Goal: Task Accomplishment & Management: Use online tool/utility

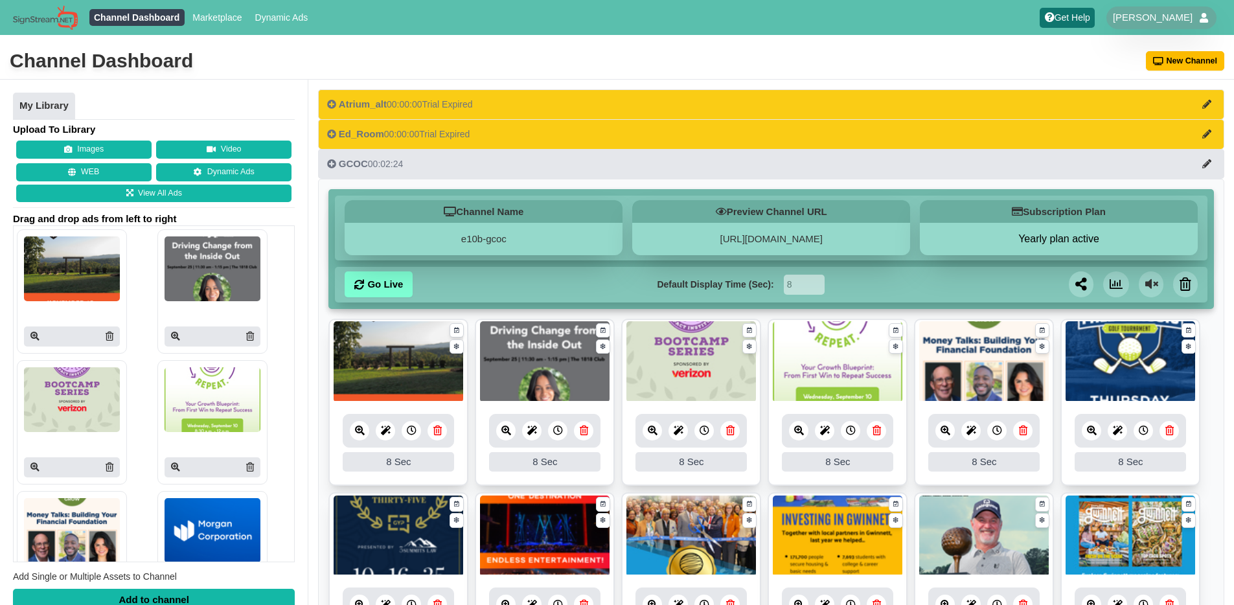
scroll to position [193, 0]
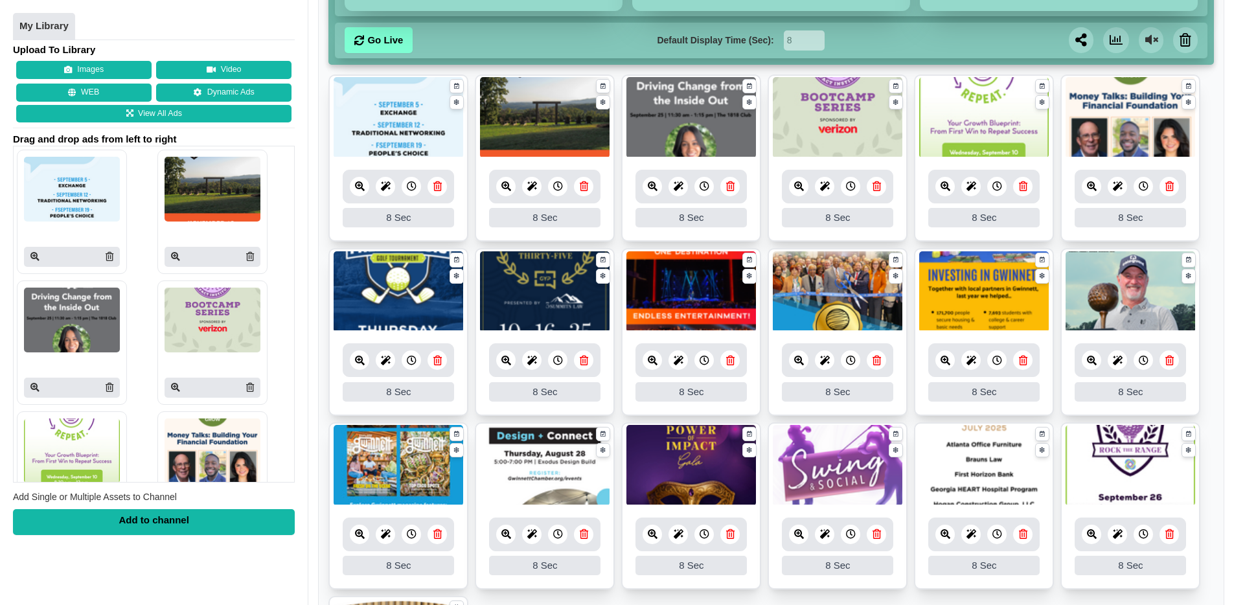
scroll to position [233, 0]
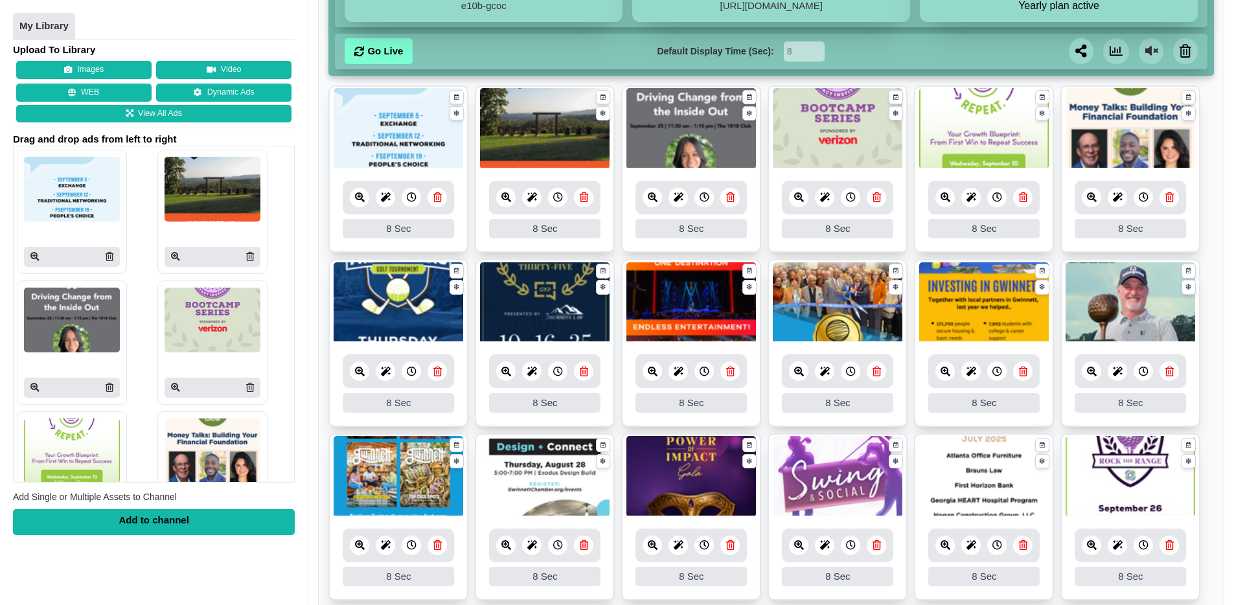
click at [1169, 200] on icon at bounding box center [1170, 197] width 8 height 10
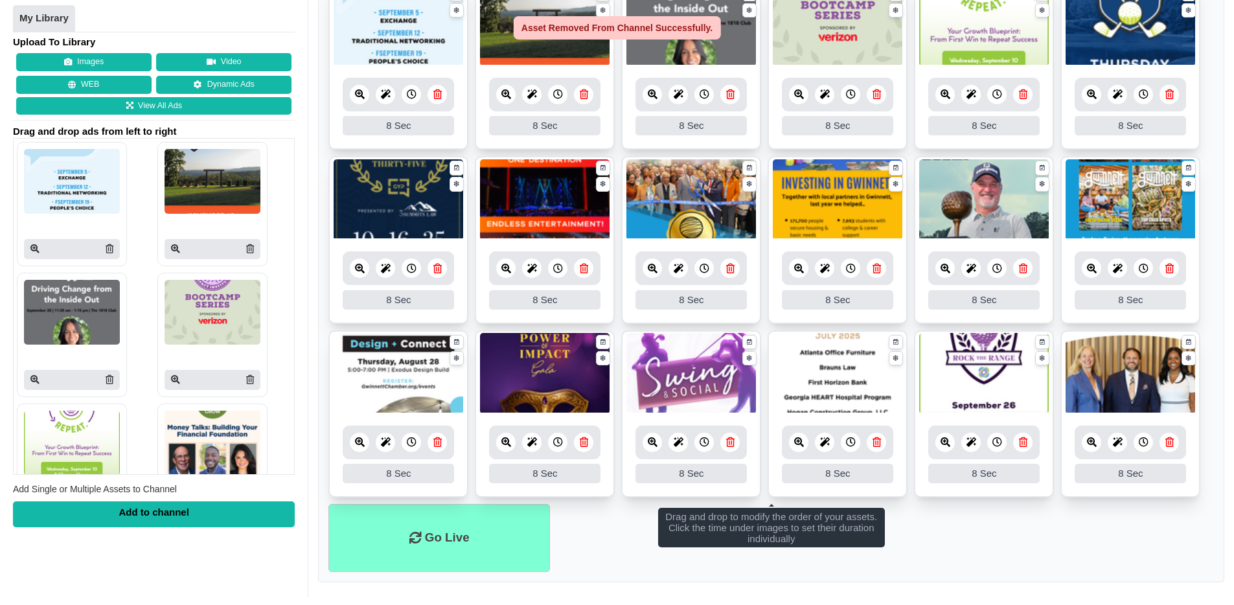
scroll to position [345, 0]
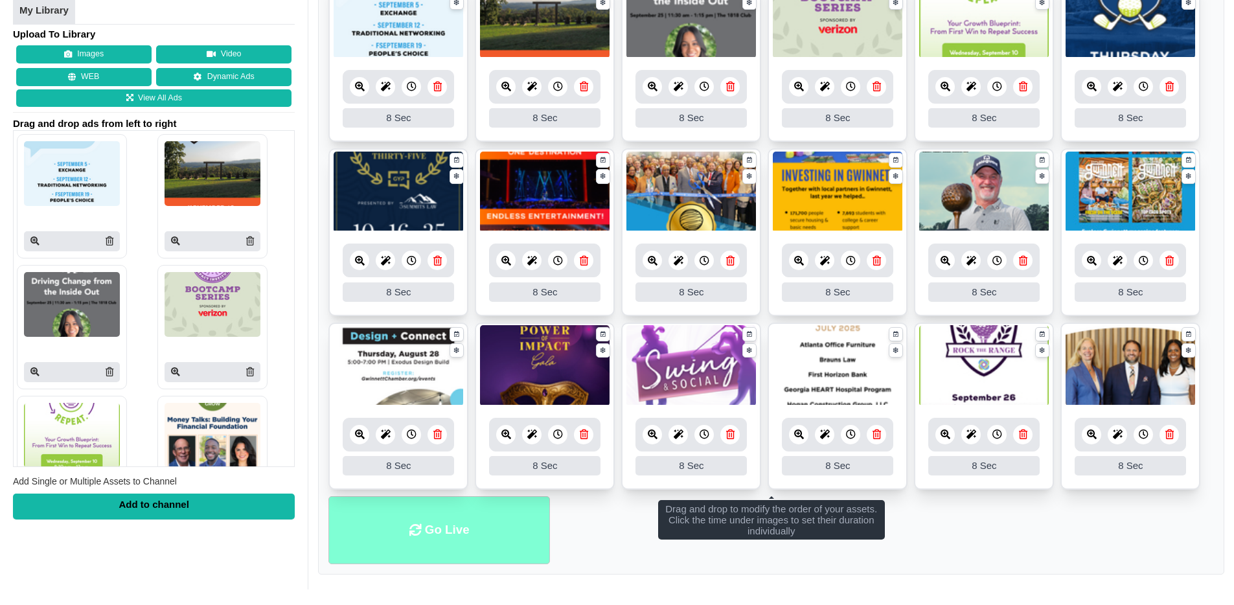
click at [437, 526] on li "Go Live" at bounding box center [439, 530] width 222 height 68
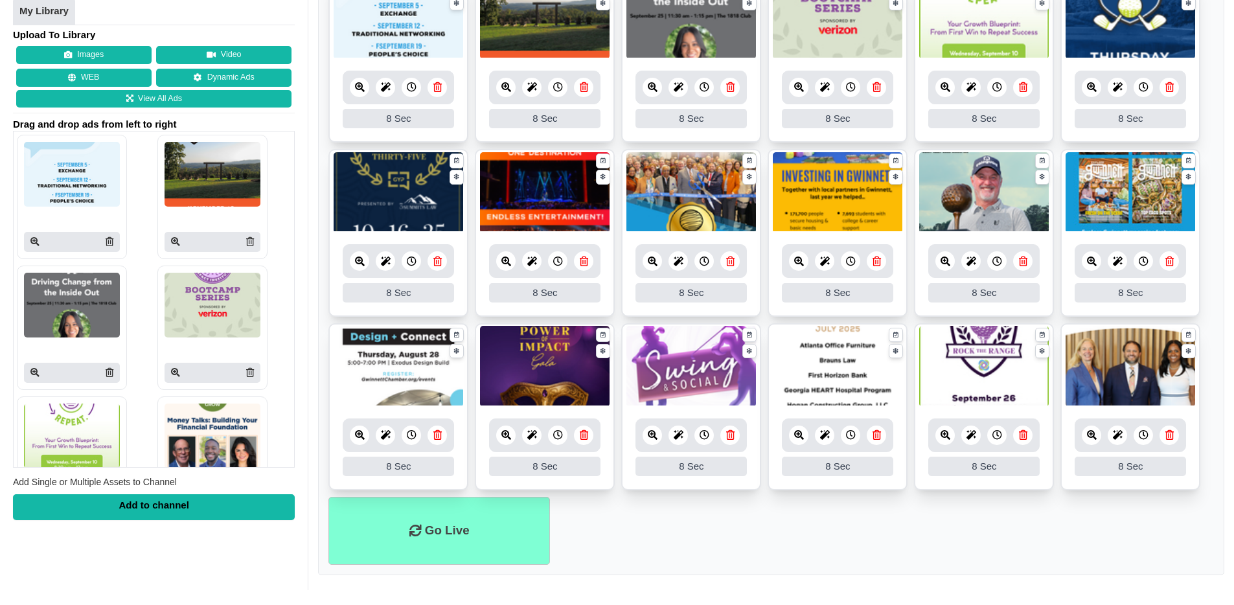
scroll to position [345, 0]
